Goal: Communication & Community: Answer question/provide support

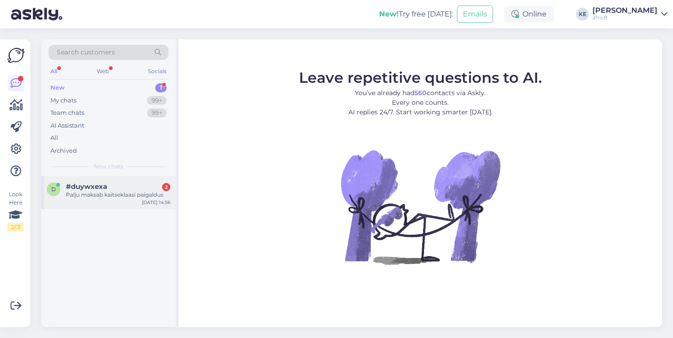
click at [128, 177] on div "d #duywxexa 2 Palju maksab kaitseklaasi paigaldus [DATE] 14:56" at bounding box center [108, 192] width 135 height 33
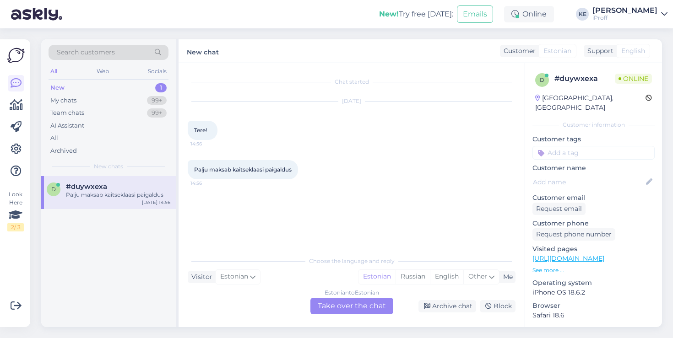
click at [338, 301] on div "Estonian to Estonian Take over the chat" at bounding box center [351, 306] width 83 height 16
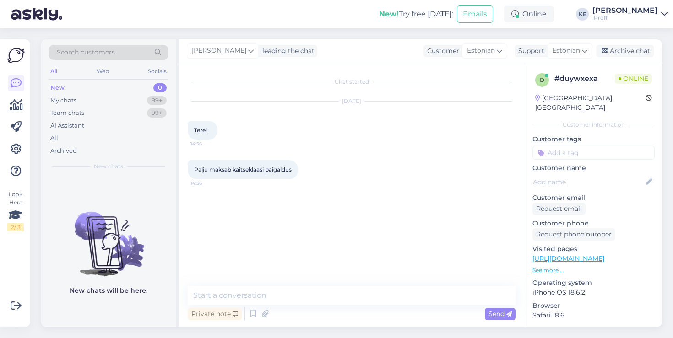
click at [338, 307] on div "Private note Send" at bounding box center [352, 313] width 328 height 17
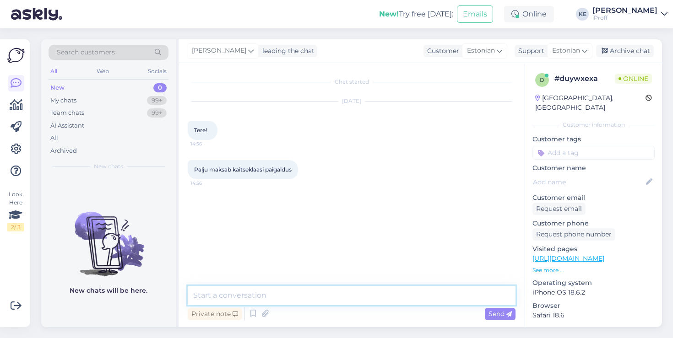
click at [342, 301] on textarea at bounding box center [352, 295] width 328 height 19
type textarea "Tervist!"
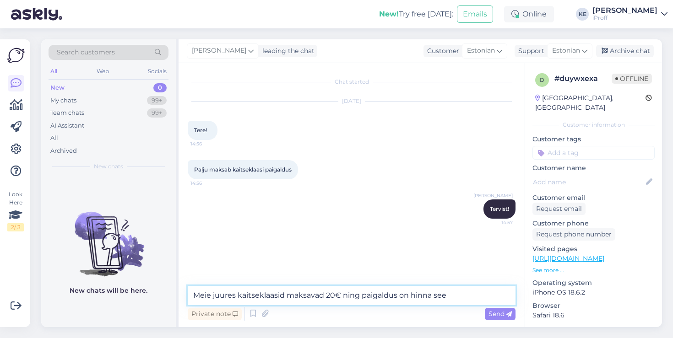
type textarea "Meie juures kaitseklaasid maksavad 20€ ning paigaldus on hinna sees"
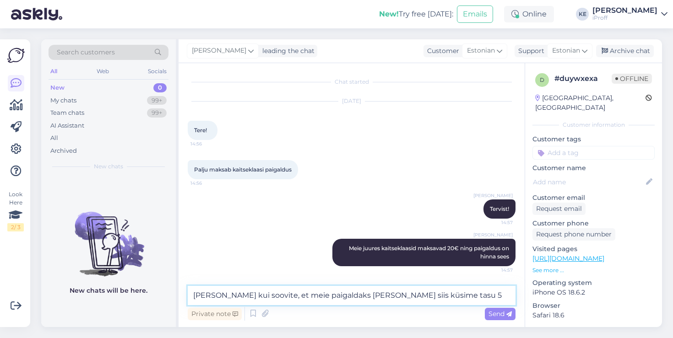
type textarea "[PERSON_NAME] soovite, et meie paigaldaks [PERSON_NAME] siis küsime tasu 5€"
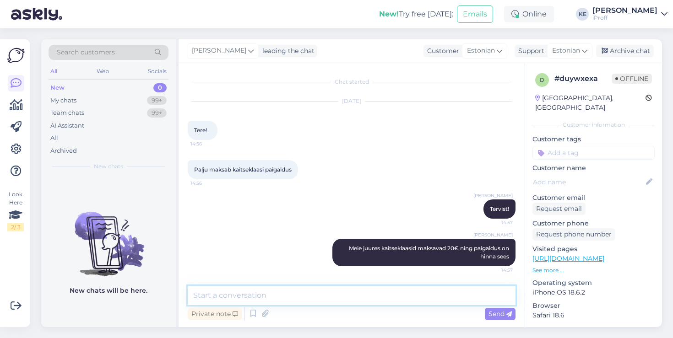
scroll to position [46, 0]
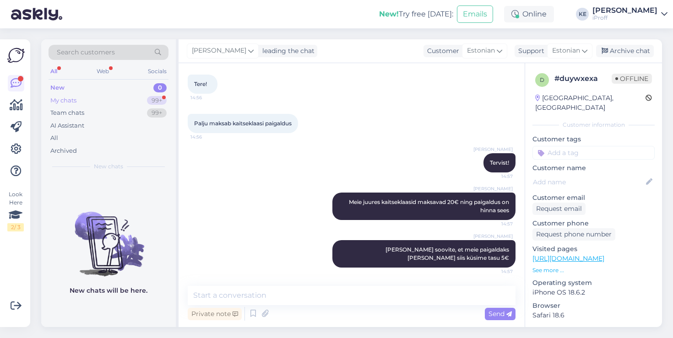
click at [92, 102] on div "My chats 99+" at bounding box center [109, 100] width 120 height 13
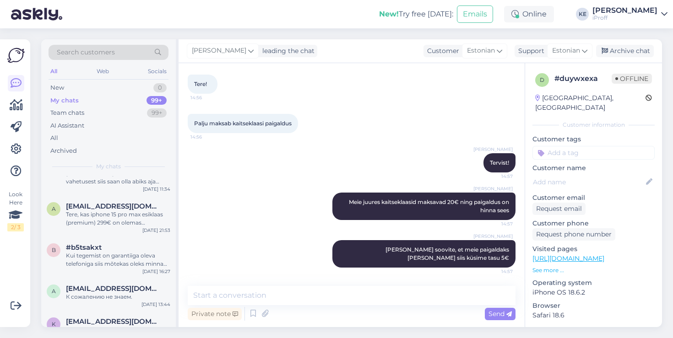
scroll to position [231, 0]
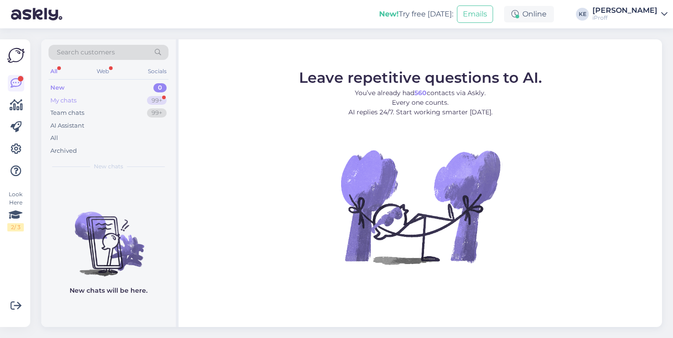
click at [151, 103] on div "99+" at bounding box center [157, 100] width 20 height 9
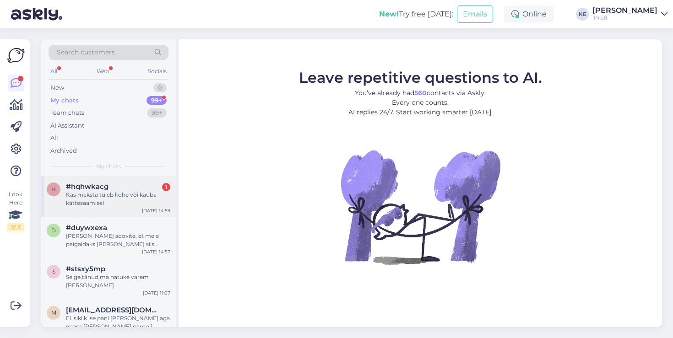
click at [98, 200] on div "Kas maksta tuleb kohe või kauba kättesaamisel" at bounding box center [118, 199] width 104 height 16
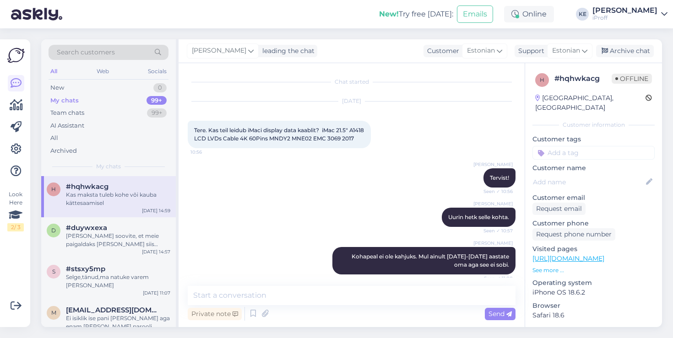
scroll to position [102, 0]
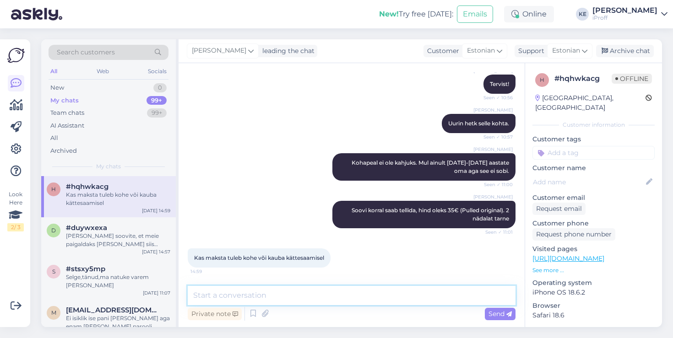
click at [298, 295] on textarea at bounding box center [352, 295] width 328 height 19
type textarea "Auslat öeldes peame küsima ettemaksu selle tellimiseks."
